Goal: Communication & Community: Answer question/provide support

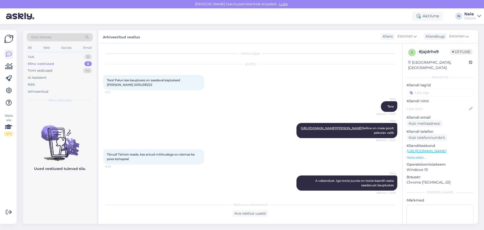
scroll to position [118, 0]
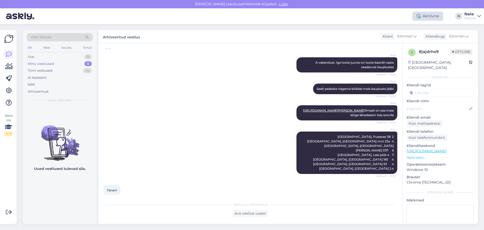
click at [431, 16] on div "Aktiivne" at bounding box center [427, 16] width 31 height 9
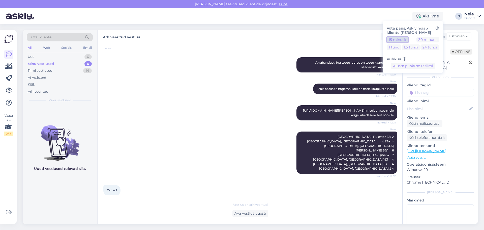
click at [395, 39] on button "15 minutit" at bounding box center [398, 40] width 22 height 6
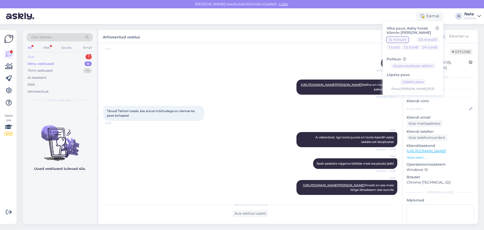
scroll to position [42, 0]
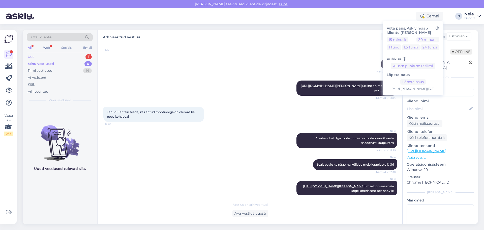
click at [47, 57] on div "Uus 1" at bounding box center [60, 56] width 66 height 7
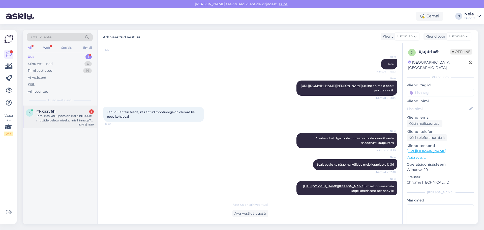
click at [62, 119] on div "Tere! Kas Võru poes on Karbiidi kuule muttide peletamiseks, mis hinnaga? Tänud" at bounding box center [64, 117] width 57 height 9
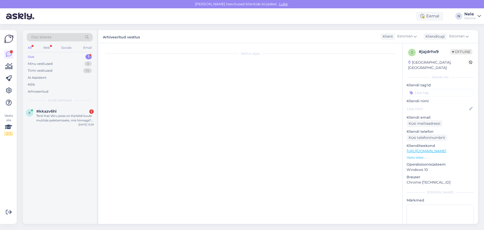
scroll to position [0, 0]
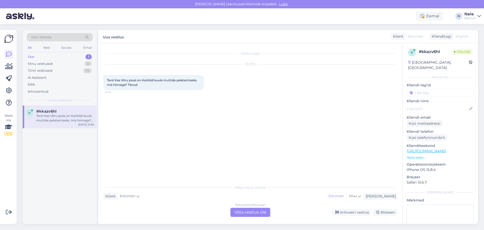
click at [253, 212] on div "Estonian to Estonian Võta vestlus üle" at bounding box center [250, 211] width 40 height 9
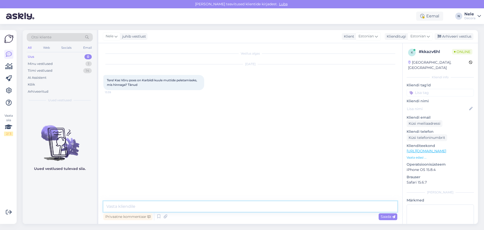
click at [134, 207] on textarea at bounding box center [250, 206] width 294 height 11
type textarea "Tere"
paste textarea "[URL][DOMAIN_NAME]"
type textarea "[URL][DOMAIN_NAME]"
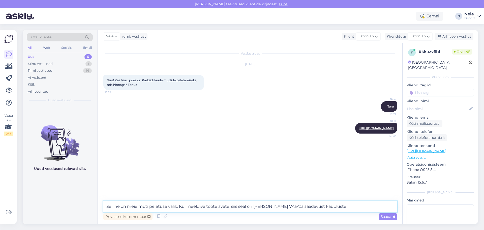
type textarea "Selline on meie muti peletuse valik. Kui meeldiva toote avate, siis seal on [PE…"
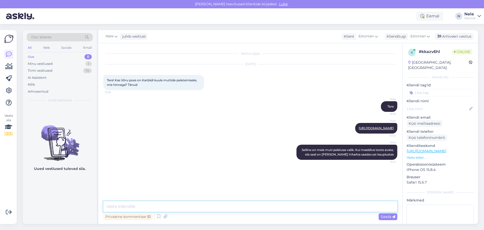
paste textarea "[URL][DOMAIN_NAME]"
type textarea "[URL][DOMAIN_NAME] Kui mõtlete seda toodet"
click at [388, 217] on span "Saada" at bounding box center [387, 216] width 15 height 5
click at [140, 208] on textarea at bounding box center [250, 206] width 294 height 11
paste textarea "[GEOGRAPHIC_DATA], Puiestee 38 4 [GEOGRAPHIC_DATA], [GEOGRAPHIC_DATA] mnt 23a 8…"
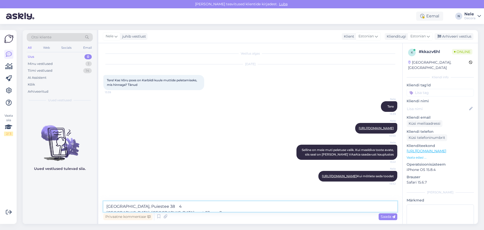
scroll to position [6, 0]
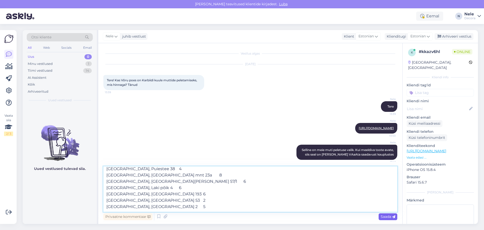
type textarea "[GEOGRAPHIC_DATA], Puiestee 38 4 [GEOGRAPHIC_DATA], [GEOGRAPHIC_DATA] mnt 23a 8…"
click at [382, 217] on span "Saada" at bounding box center [387, 216] width 15 height 5
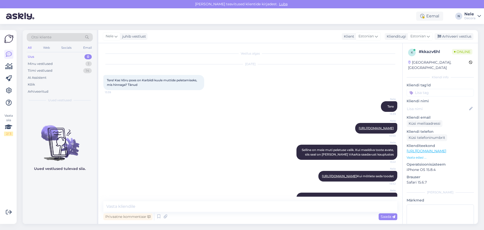
scroll to position [0, 0]
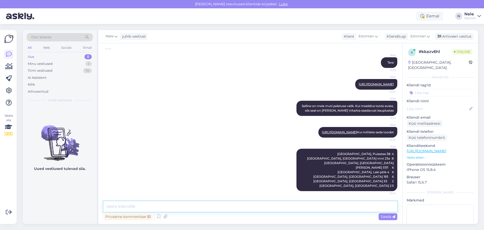
click at [136, 206] on textarea at bounding box center [250, 206] width 294 height 11
type textarea "Hind on kodulehel Teile näha"
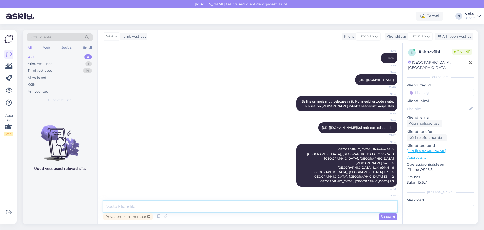
scroll to position [70, 0]
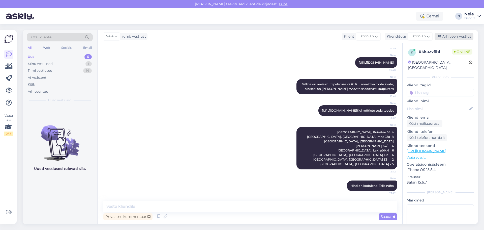
click at [459, 35] on div "Arhiveeri vestlus" at bounding box center [453, 36] width 39 height 7
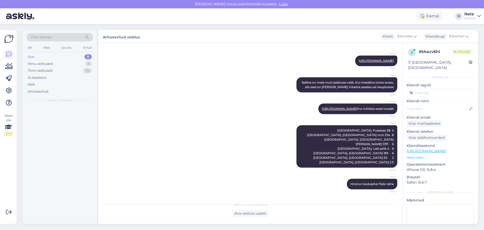
scroll to position [72, 0]
